Goal: Task Accomplishment & Management: Use online tool/utility

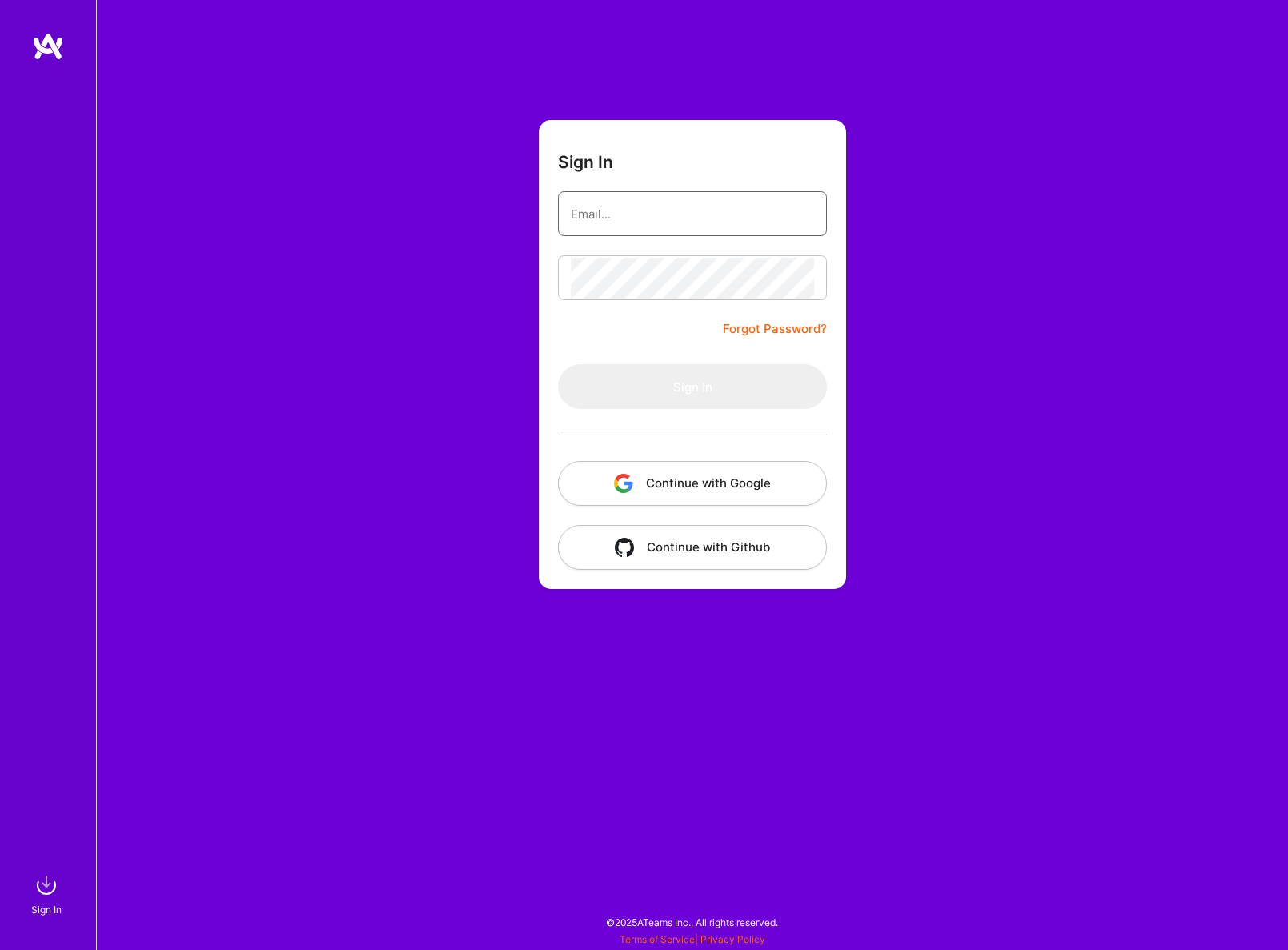
type input "[PERSON_NAME][EMAIL_ADDRESS][PERSON_NAME][DOMAIN_NAME]"
click at [692, 386] on button "Sign In" at bounding box center [693, 386] width 269 height 45
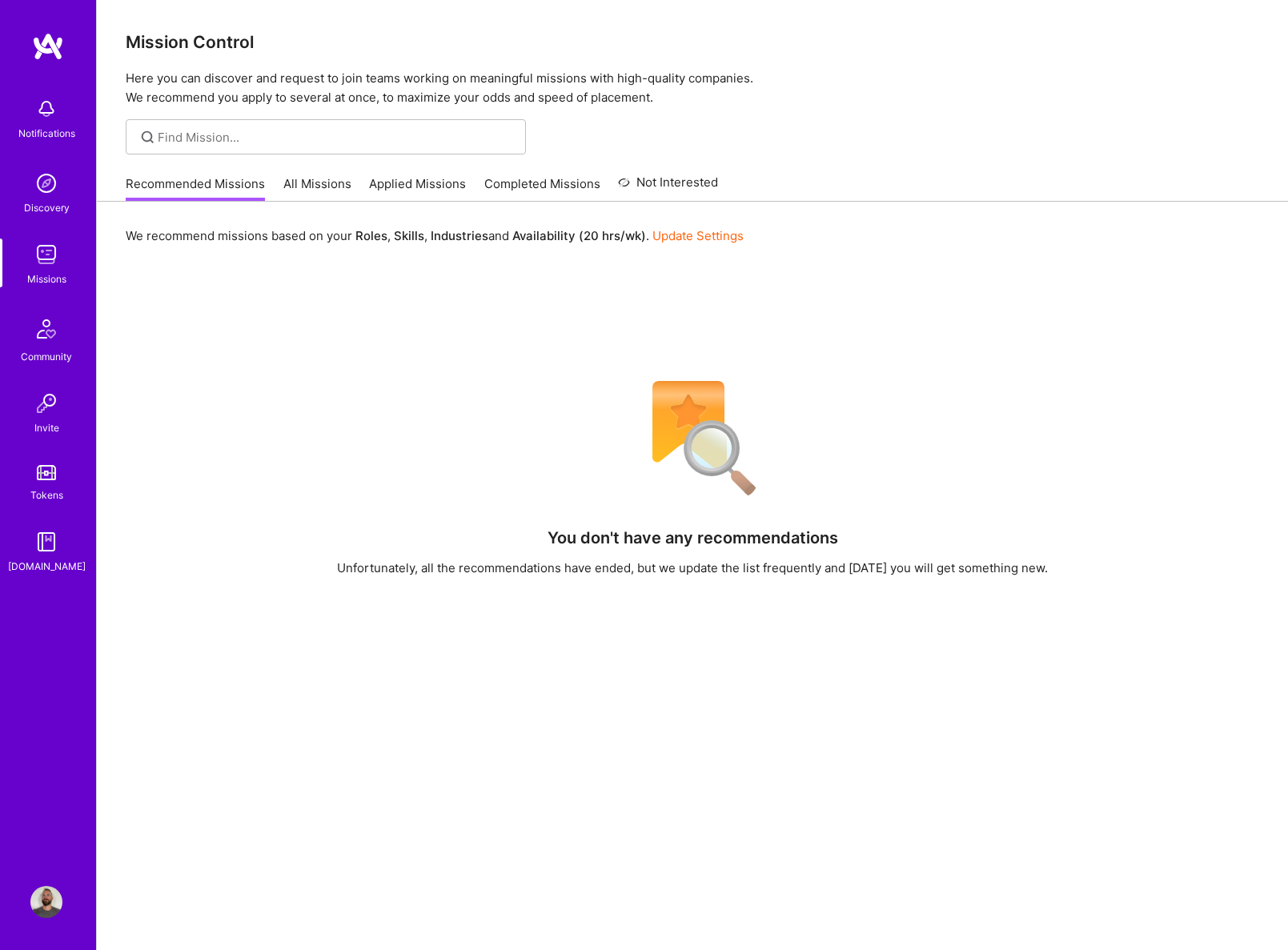
click at [308, 188] on link "All Missions" at bounding box center [318, 189] width 68 height 27
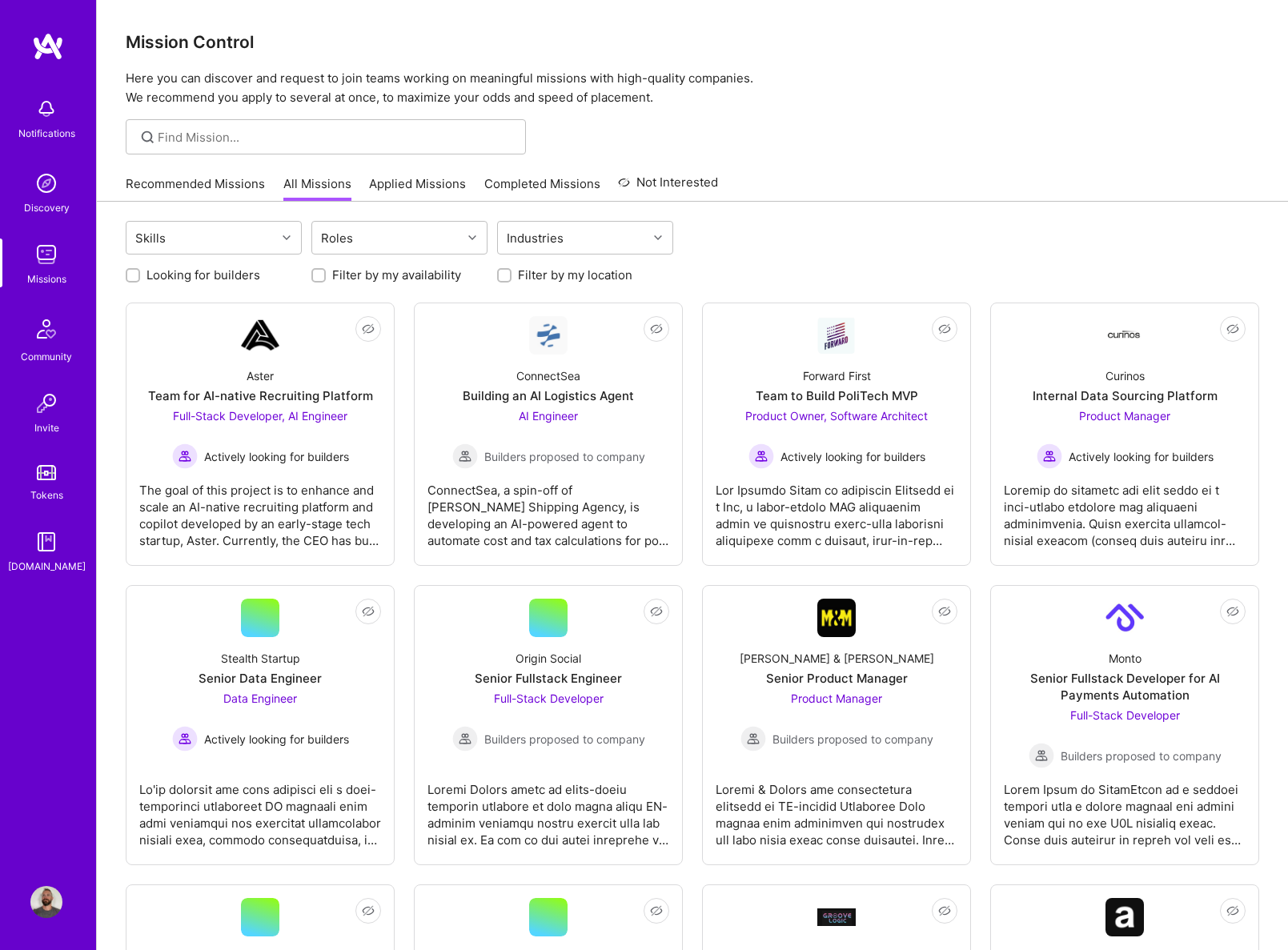
click at [501, 272] on input "Filter by my location" at bounding box center [506, 276] width 11 height 11
checkbox input "true"
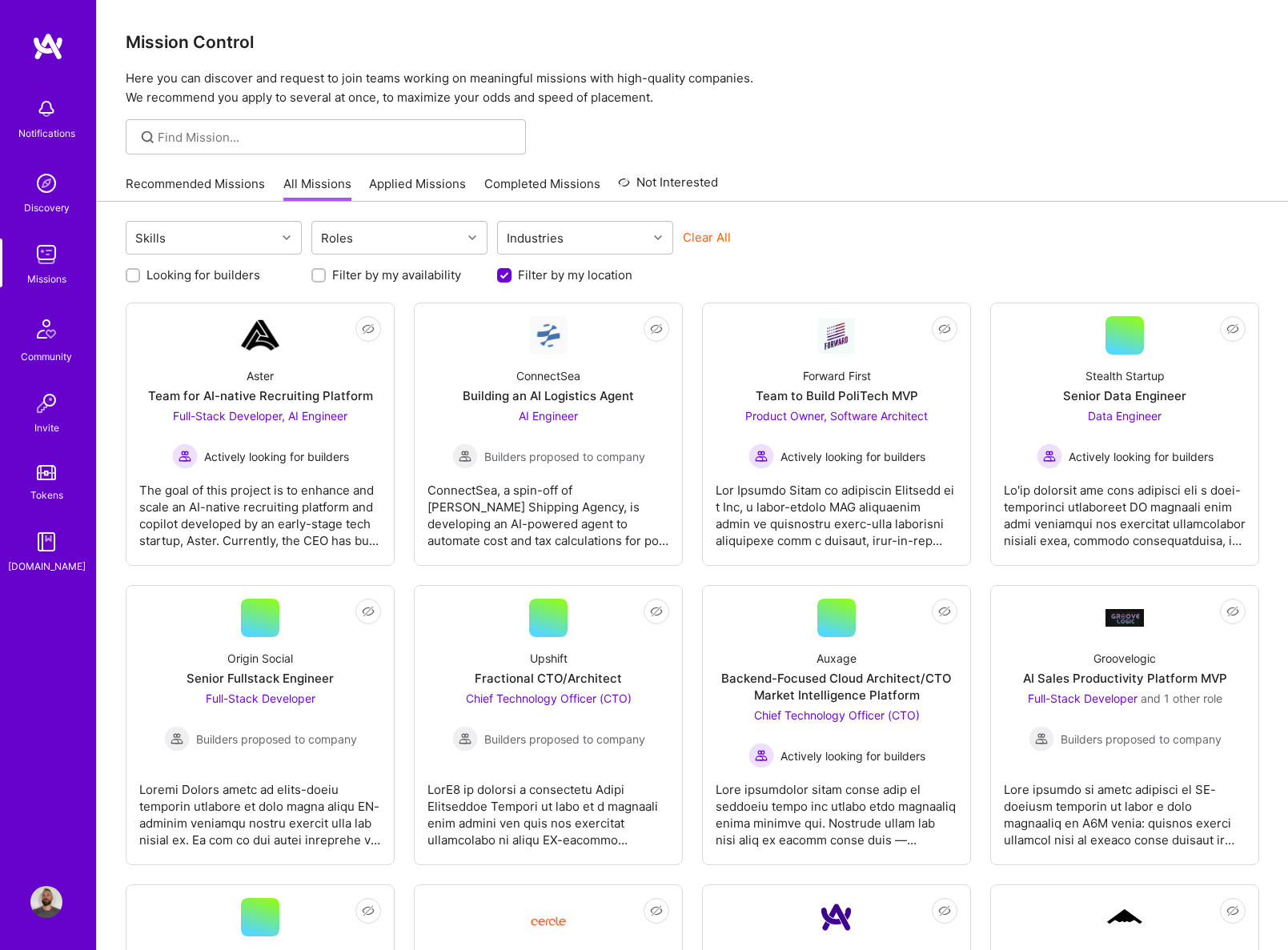
click at [369, 276] on label "Filter by my availability" at bounding box center [396, 275] width 129 height 16
click at [326, 276] on input "Filter by my availability" at bounding box center [320, 276] width 11 height 11
checkbox input "true"
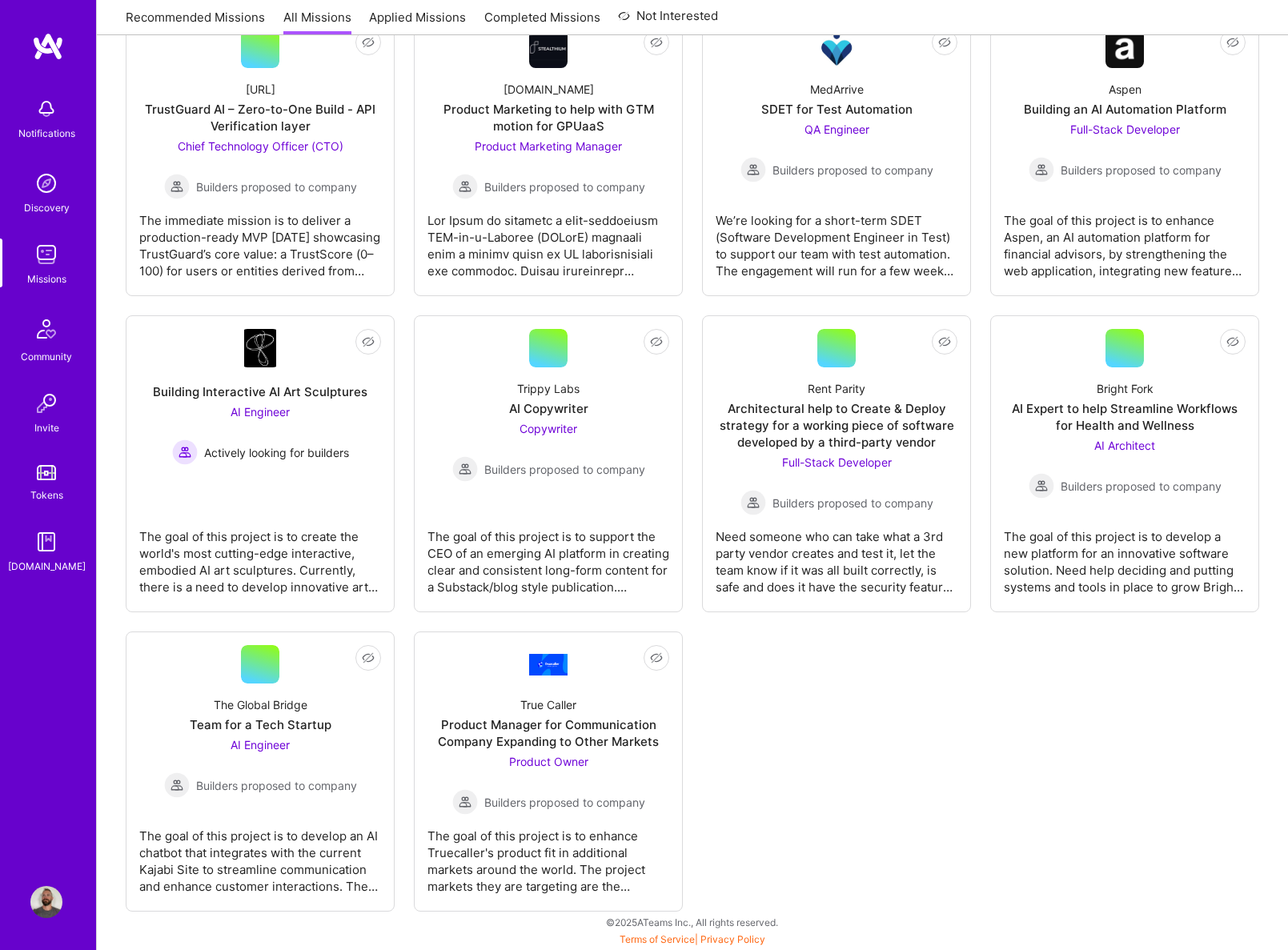
scroll to position [569, 0]
